Goal: Navigation & Orientation: Understand site structure

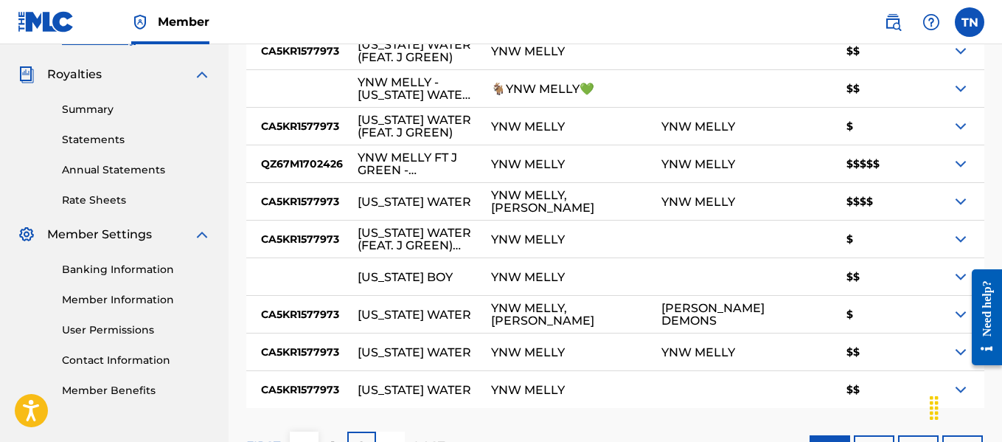
drag, startPoint x: 963, startPoint y: 122, endPoint x: 968, endPoint y: 112, distance: 11.5
click at [968, 112] on div at bounding box center [968, 126] width 32 height 37
click at [966, 119] on img at bounding box center [961, 126] width 18 height 18
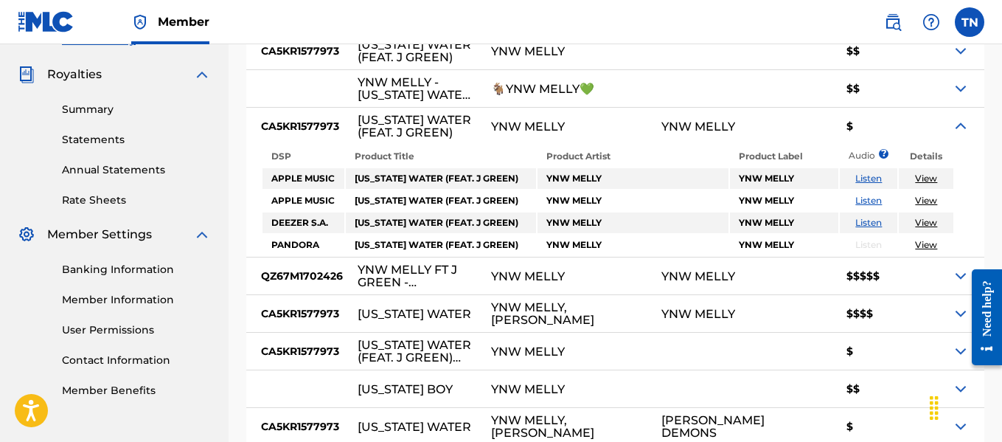
click at [963, 88] on img at bounding box center [961, 89] width 18 height 18
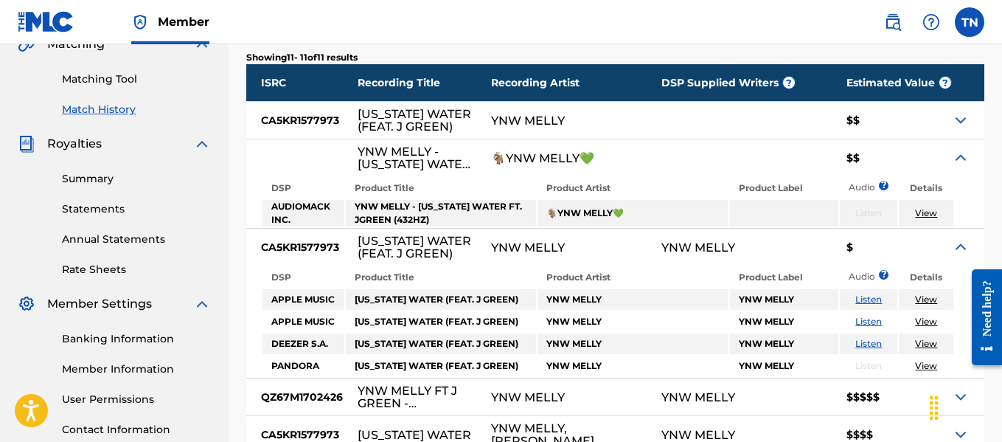
scroll to position [335, 0]
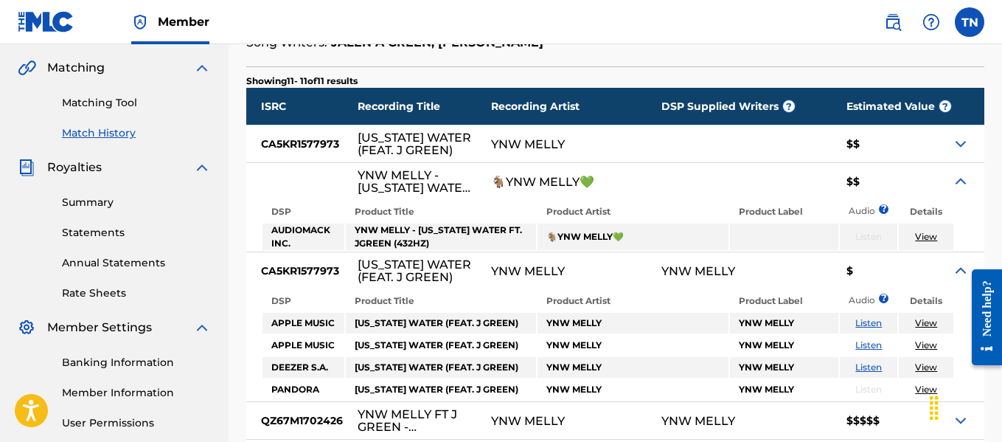
click at [961, 140] on img at bounding box center [961, 144] width 18 height 18
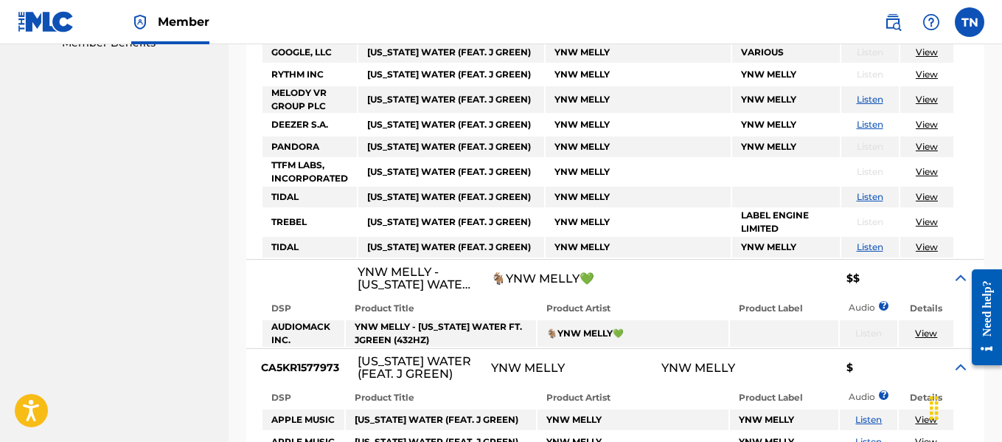
scroll to position [786, 0]
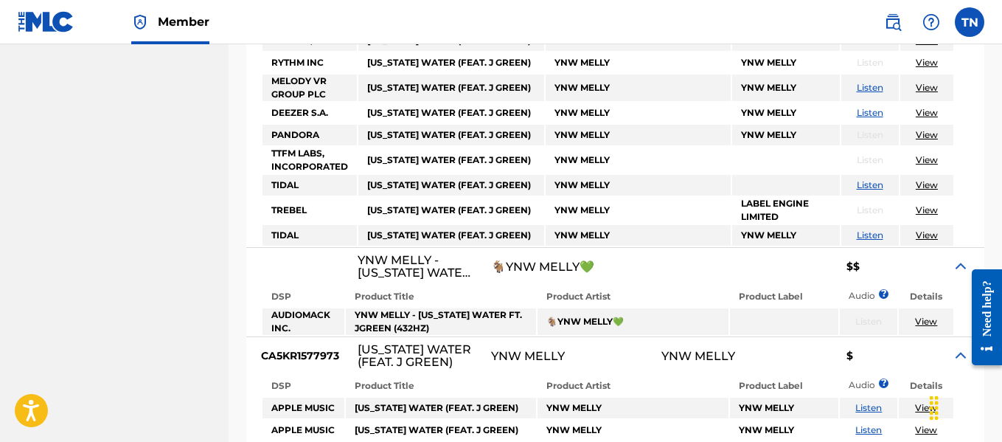
drag, startPoint x: 1001, startPoint y: 309, endPoint x: 1000, endPoint y: 329, distance: 20.7
click at [1000, 329] on div "Need help?" at bounding box center [986, 316] width 30 height 96
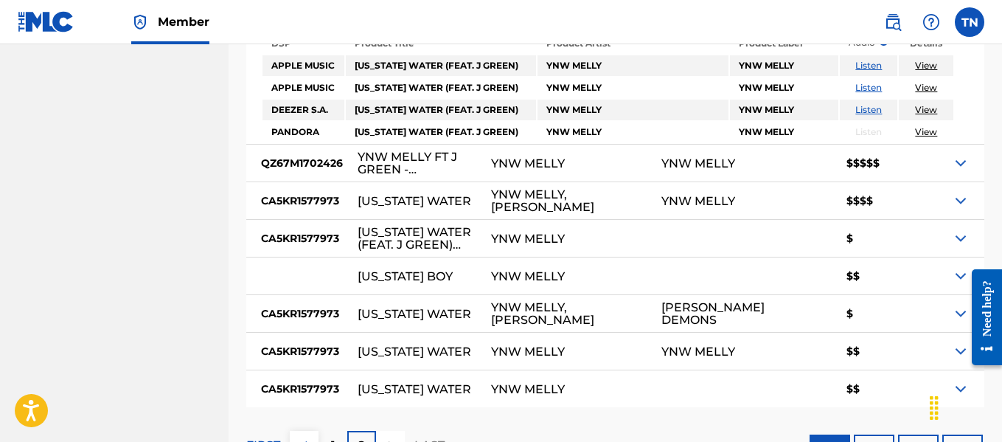
scroll to position [1134, 0]
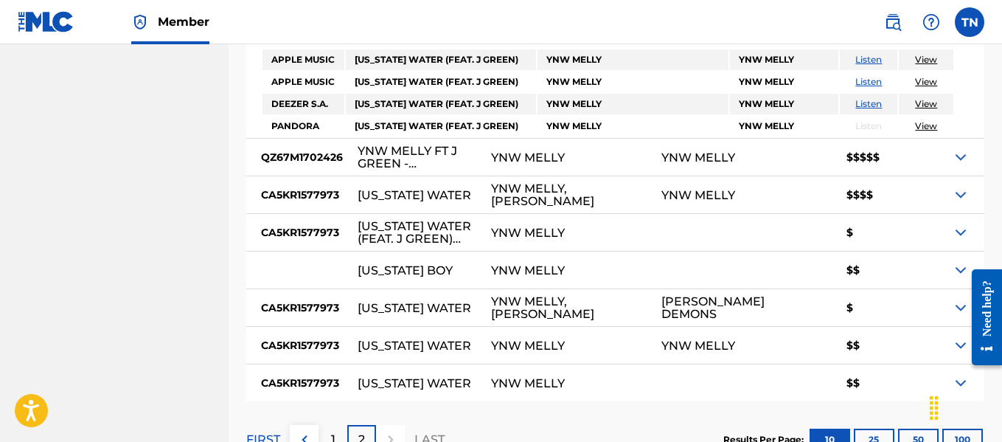
click at [955, 270] on img at bounding box center [961, 270] width 18 height 18
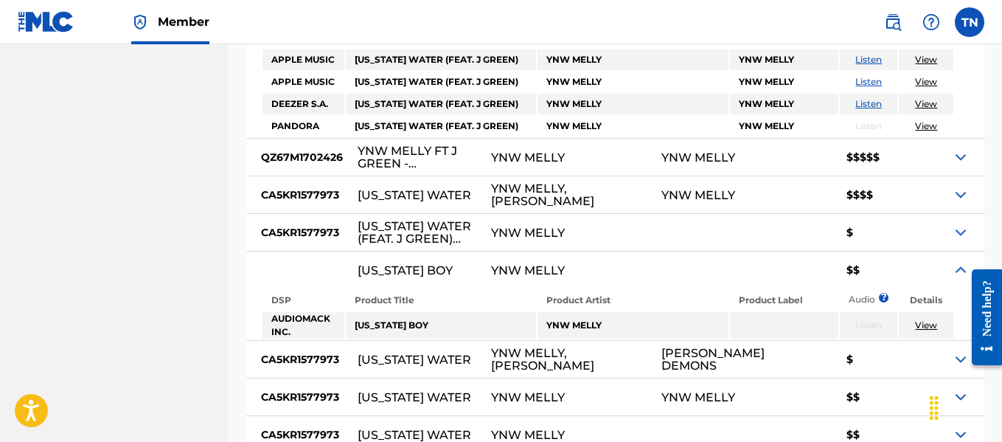
click at [956, 270] on img at bounding box center [961, 270] width 18 height 18
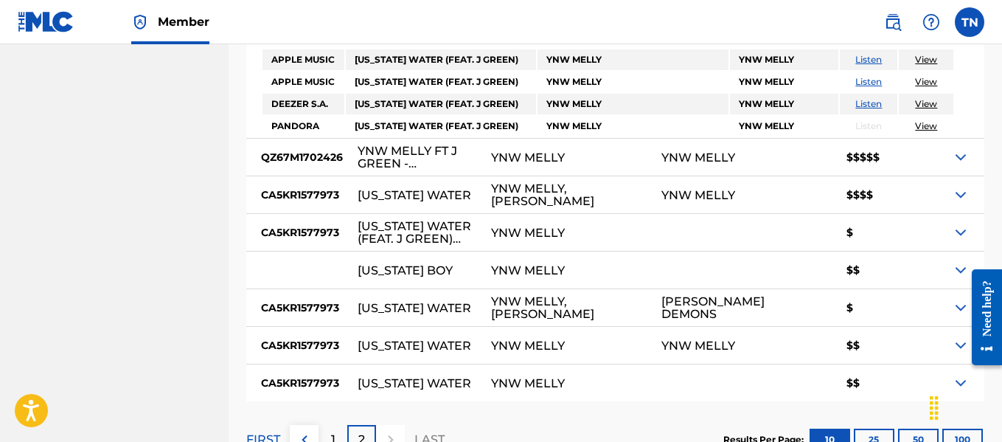
click at [959, 346] on img at bounding box center [961, 345] width 18 height 18
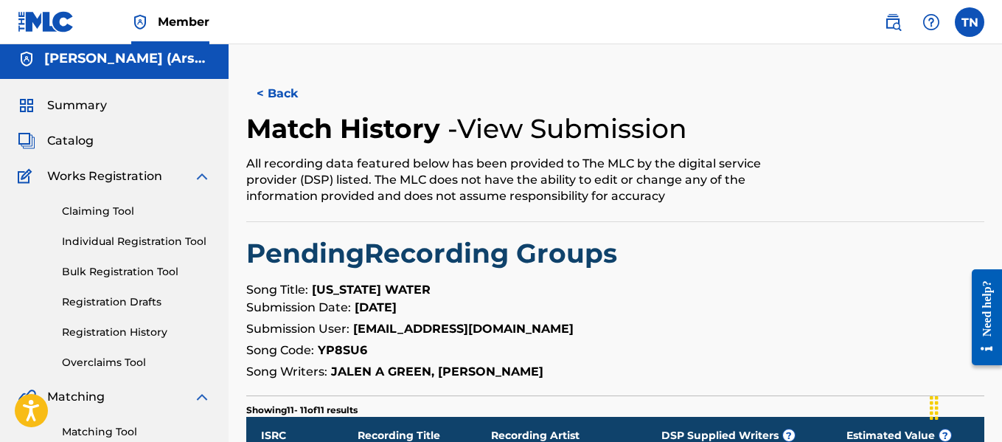
scroll to position [0, 0]
